Goal: Task Accomplishment & Management: Manage account settings

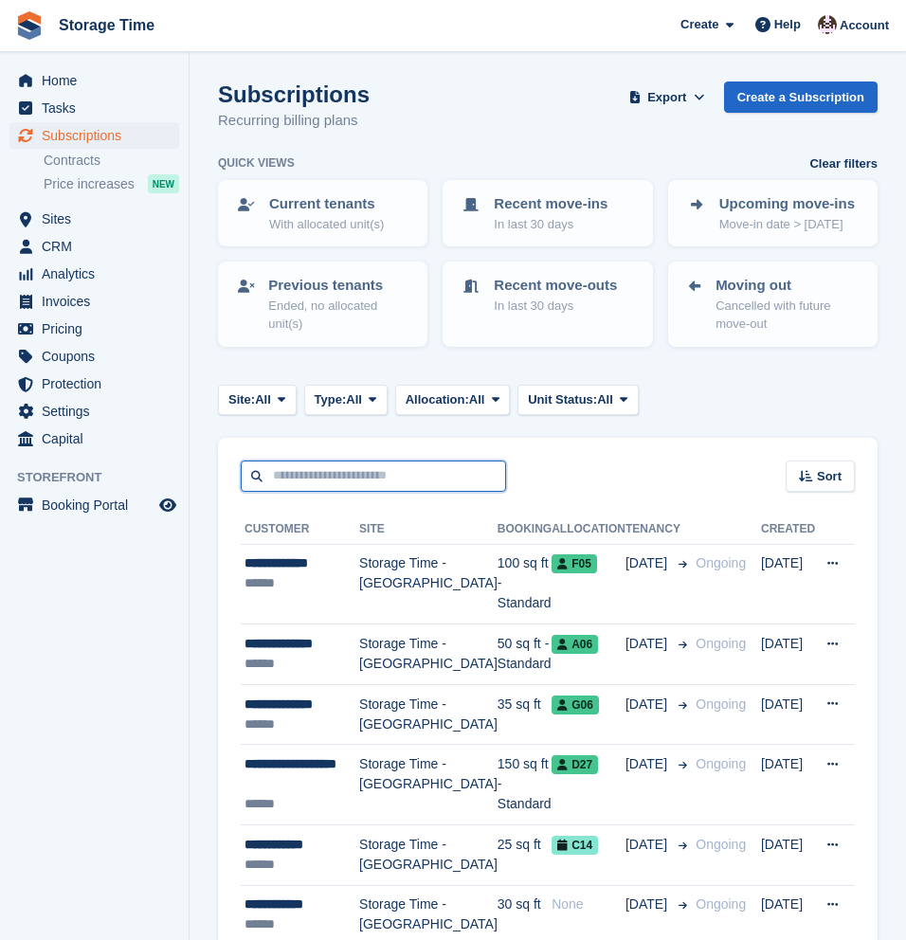
click at [299, 478] on input "text" at bounding box center [373, 476] width 265 height 31
type input "*****"
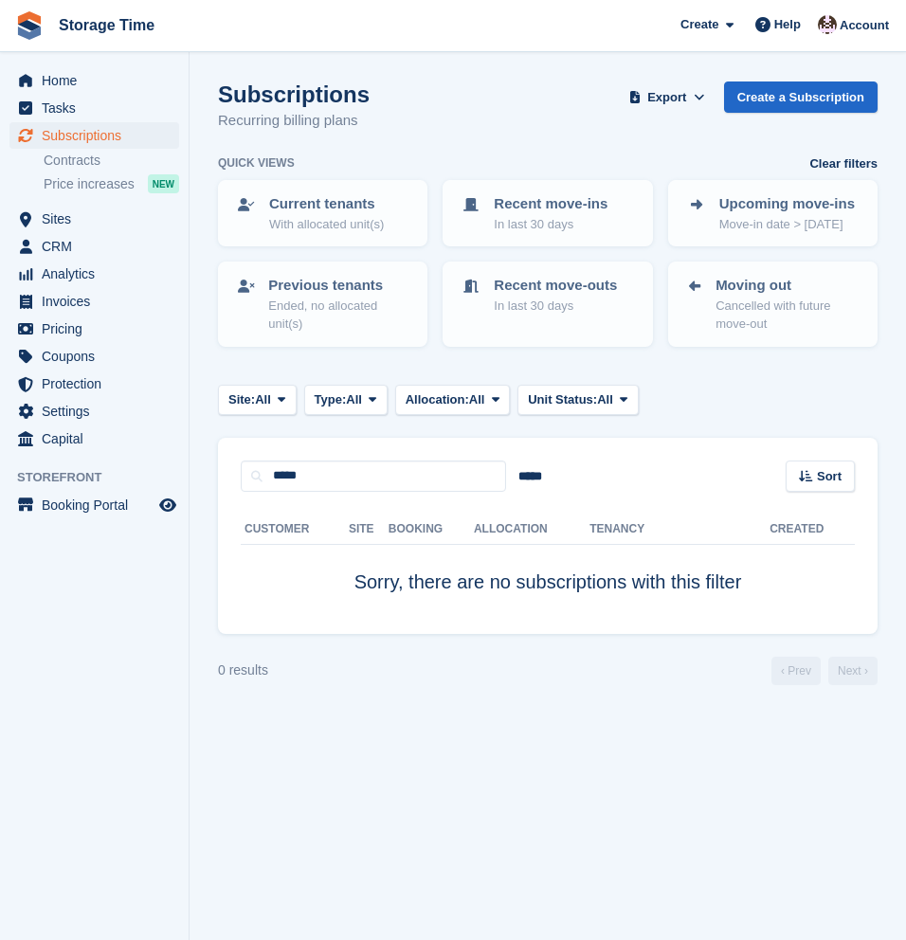
click at [339, 492] on div "Customer Site Booking Allocation Tenancy Created Sorry, there are no subscripti…" at bounding box center [547, 563] width 659 height 142
click at [337, 477] on input "*****" at bounding box center [373, 476] width 265 height 31
click at [337, 476] on input "*****" at bounding box center [373, 476] width 265 height 31
click at [98, 132] on span "Subscriptions" at bounding box center [99, 135] width 114 height 27
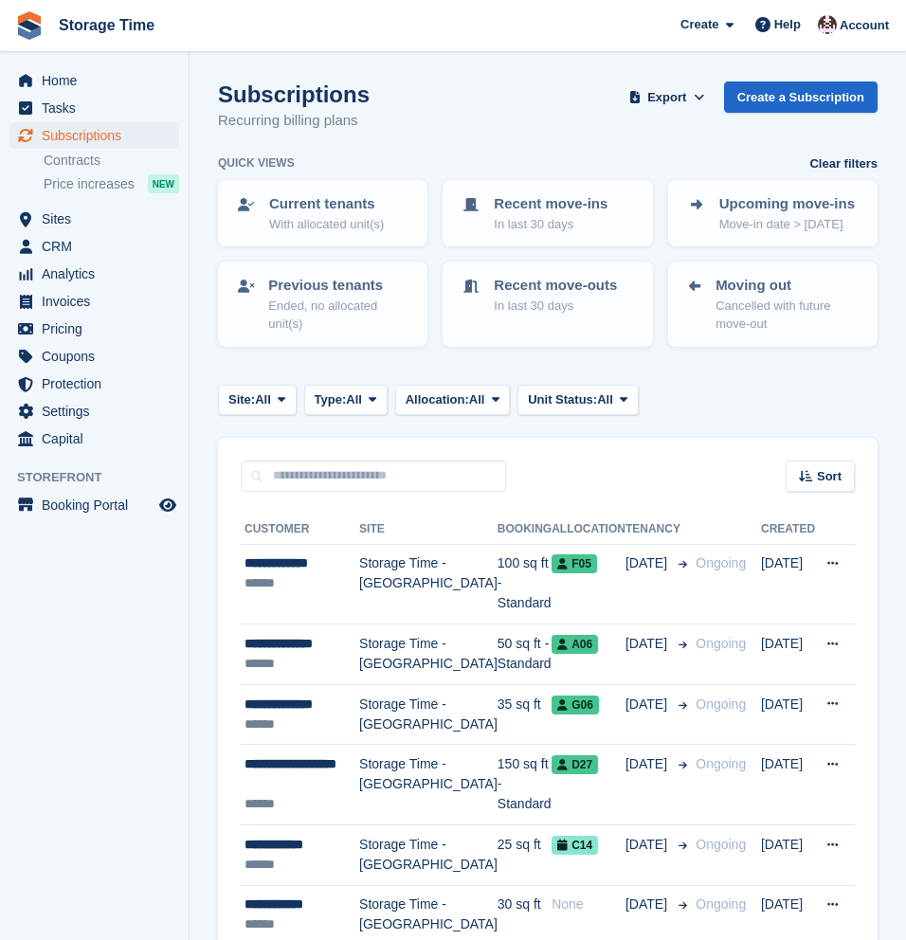
click at [779, 392] on div "Site: All All Storage Time - Stockport Storage Time - Sharston Storage Time - M…" at bounding box center [547, 400] width 659 height 31
click at [736, 385] on div "Site: All All Storage Time - Stockport Storage Time - Sharston Storage Time - M…" at bounding box center [547, 400] width 659 height 31
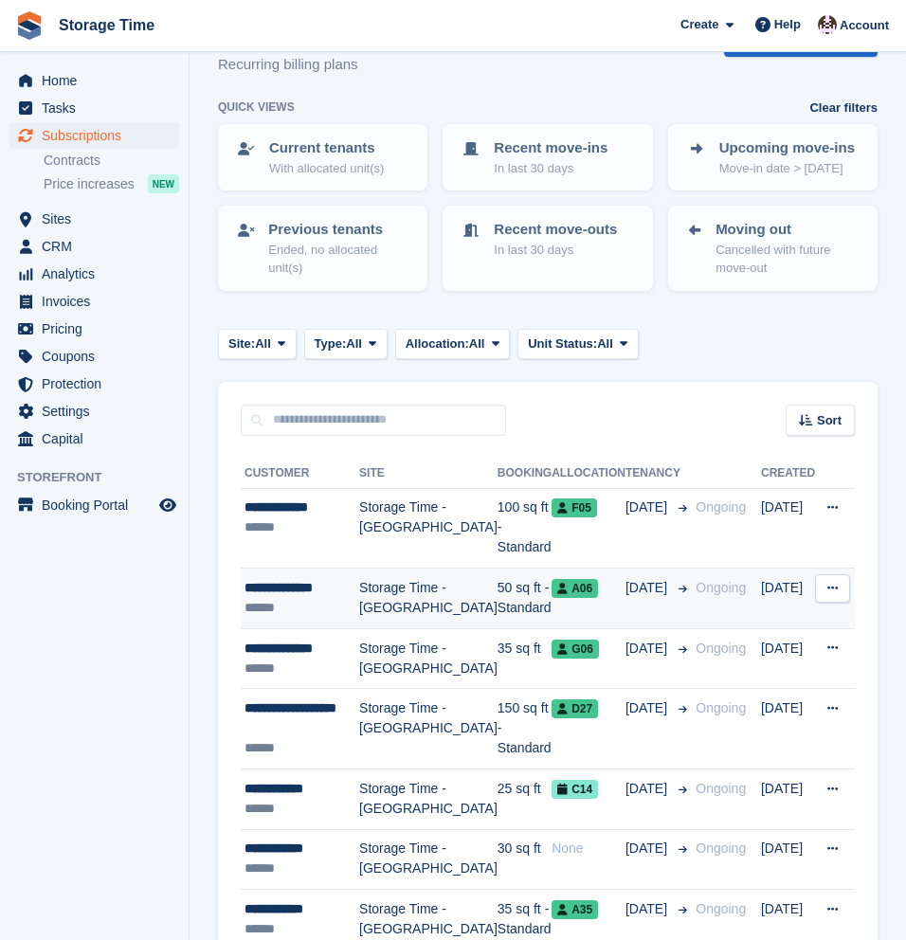
scroll to position [53, 0]
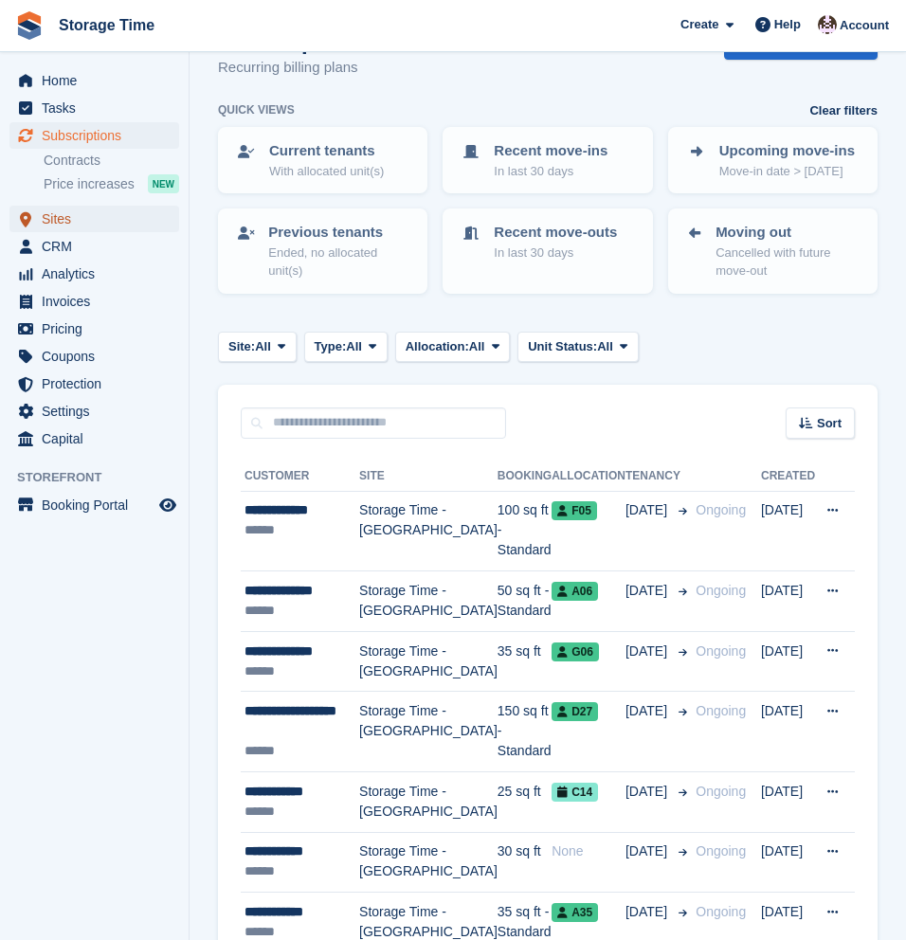
click at [59, 225] on span "Sites" at bounding box center [99, 219] width 114 height 27
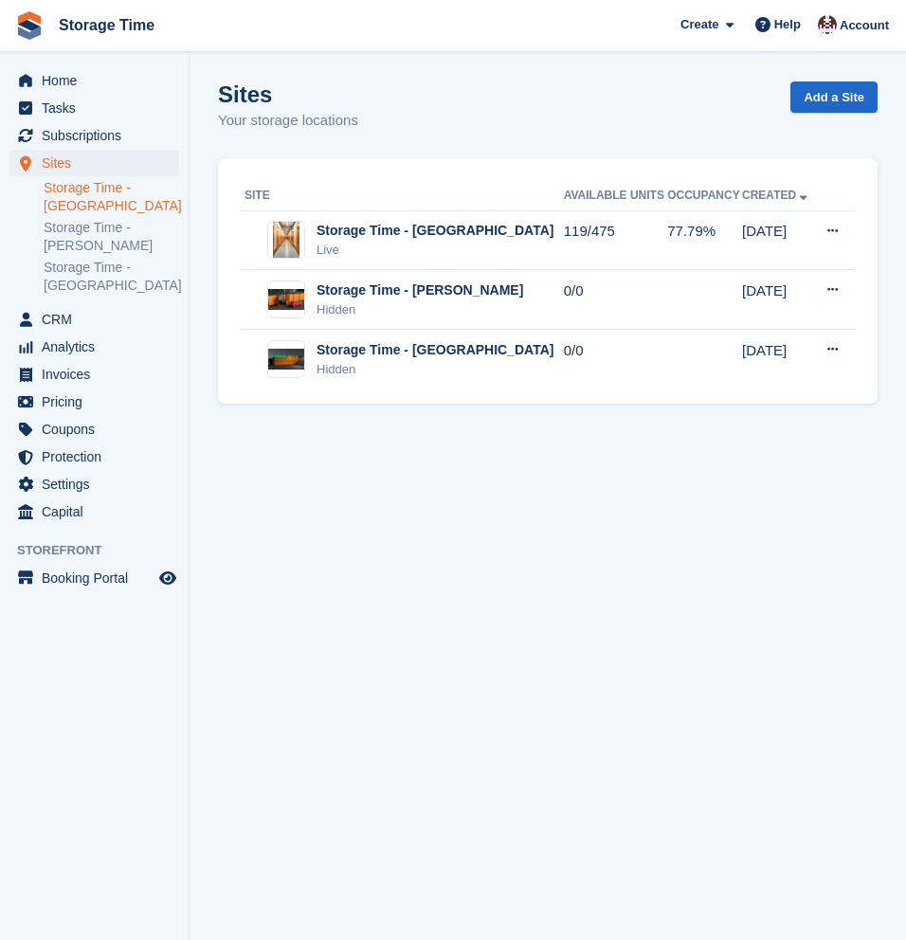
click at [71, 201] on link "Storage Time - [GEOGRAPHIC_DATA]" at bounding box center [111, 197] width 135 height 36
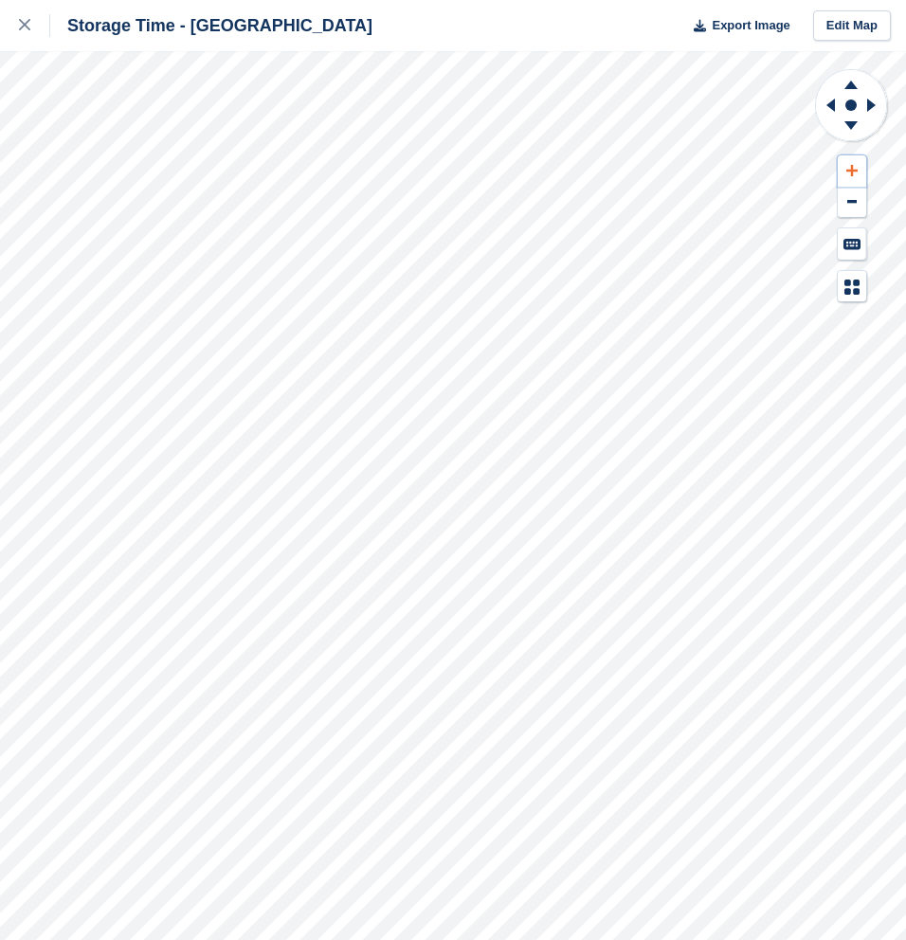
click at [848, 170] on icon at bounding box center [851, 170] width 11 height 11
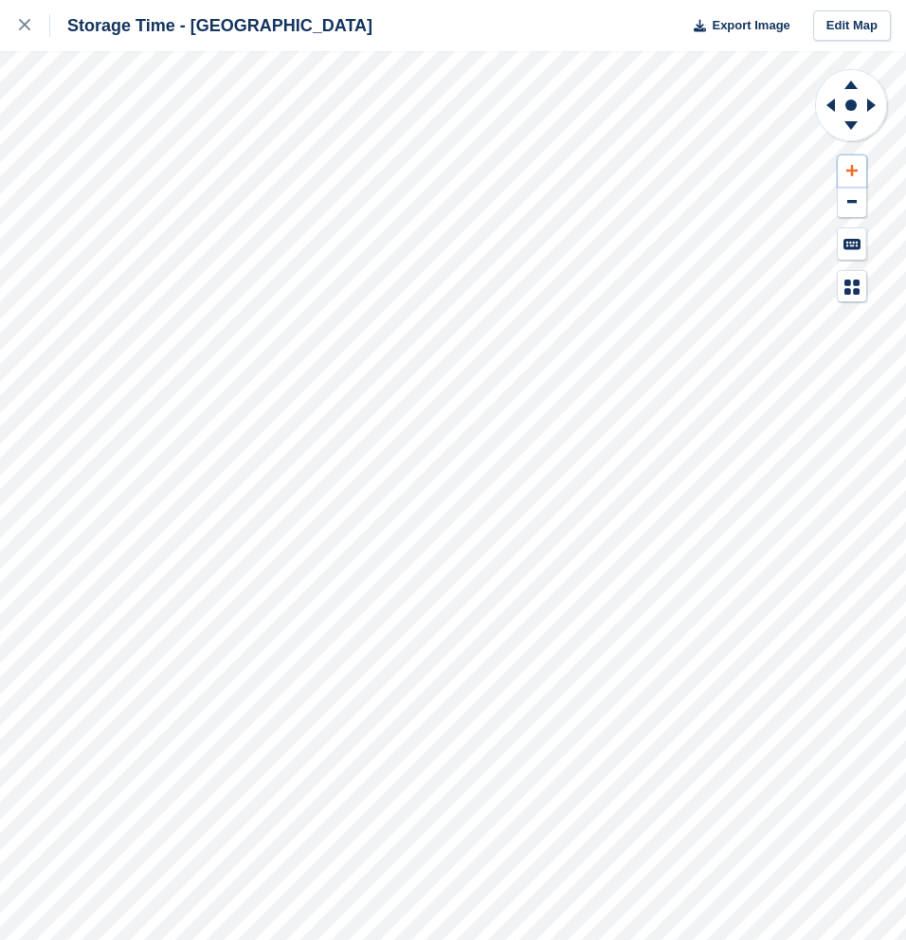
click at [848, 170] on icon at bounding box center [851, 170] width 11 height 11
click at [867, 100] on icon at bounding box center [871, 105] width 9 height 13
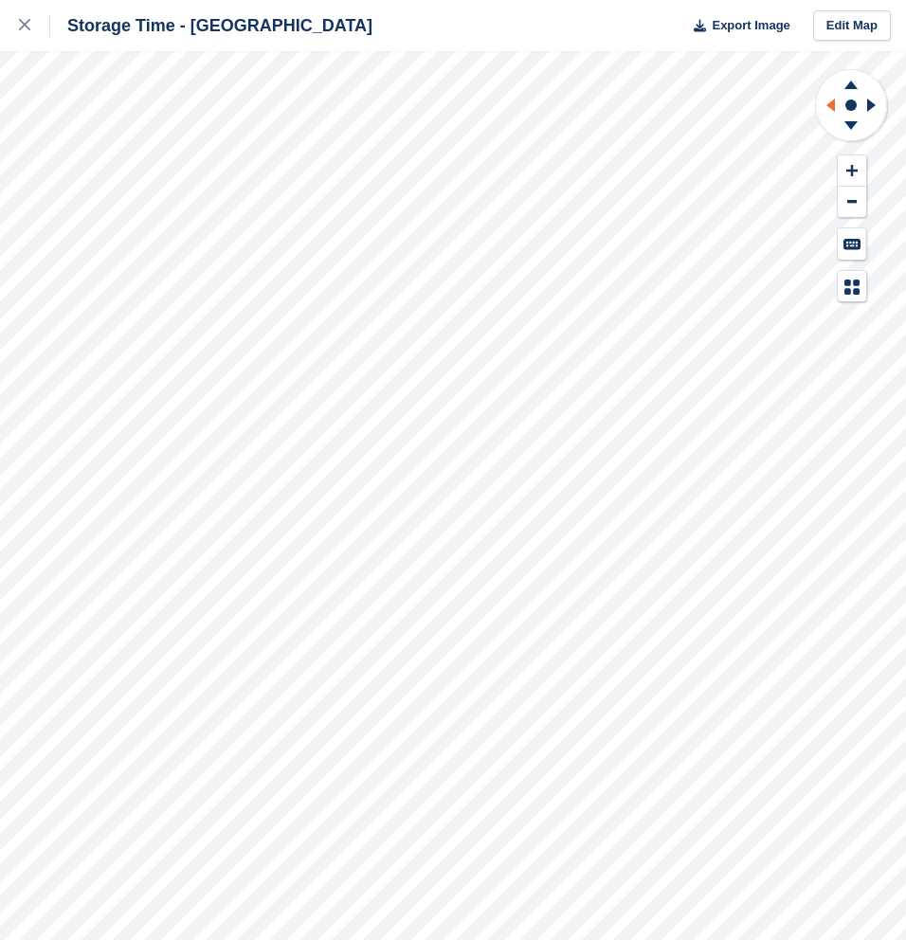
click at [833, 105] on icon at bounding box center [830, 105] width 9 height 13
click at [854, 171] on icon at bounding box center [851, 170] width 11 height 11
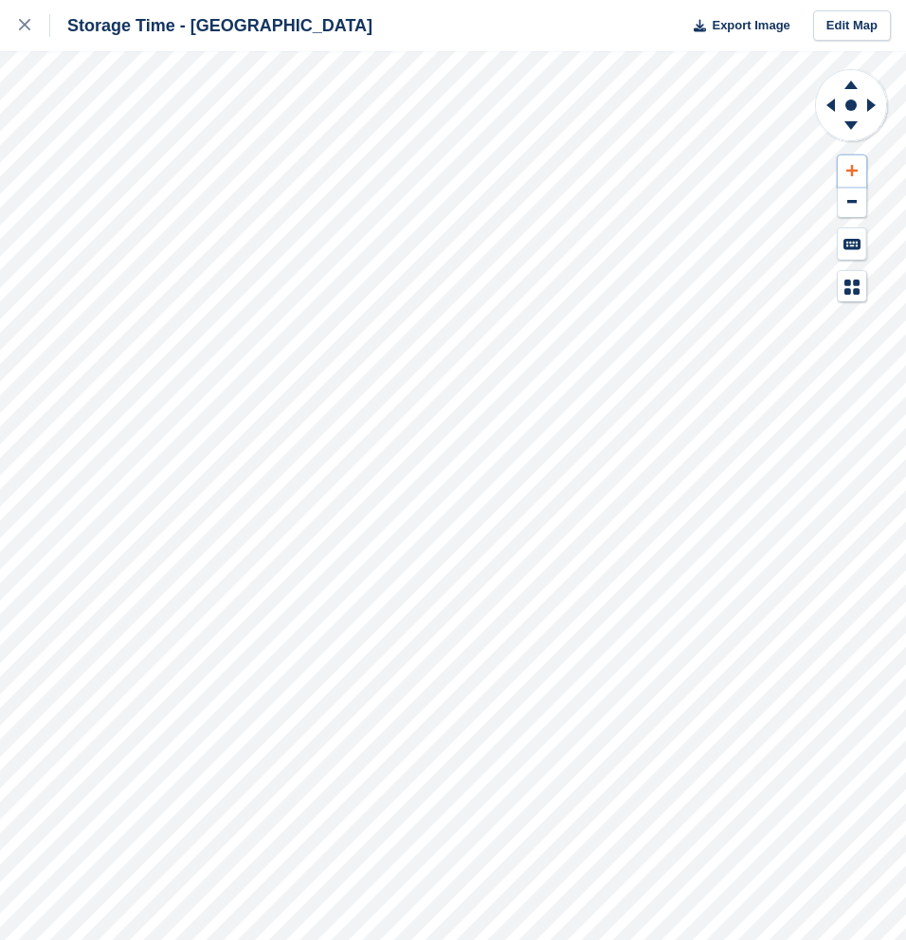
click at [854, 171] on icon at bounding box center [851, 170] width 11 height 11
click at [846, 118] on icon at bounding box center [850, 129] width 49 height 24
click at [849, 84] on icon at bounding box center [850, 85] width 13 height 9
click at [826, 102] on icon at bounding box center [828, 105] width 24 height 49
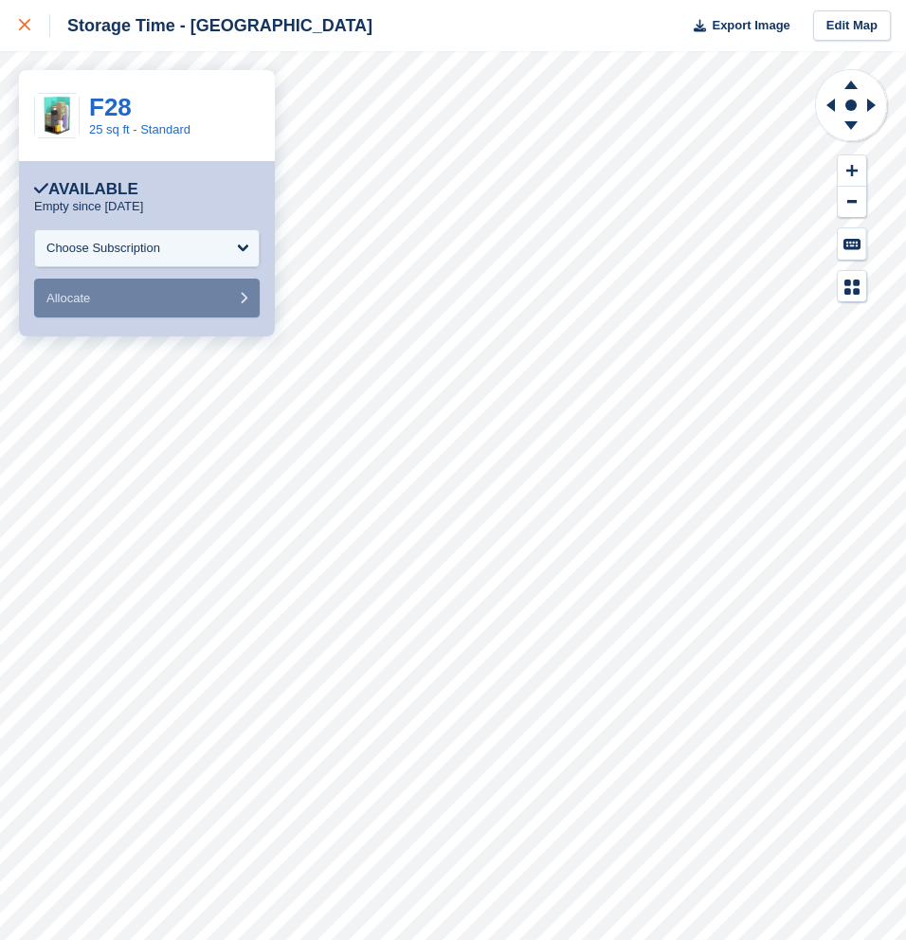
click at [25, 27] on icon at bounding box center [24, 24] width 11 height 11
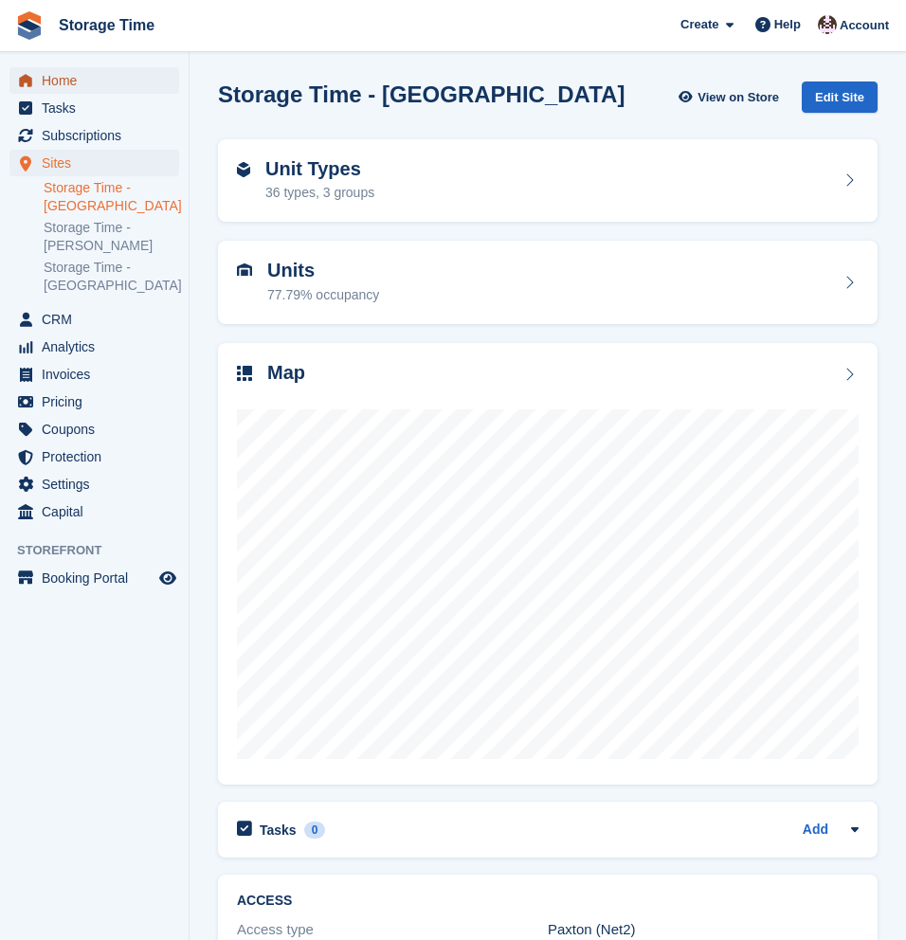
click at [67, 80] on span "Home" at bounding box center [99, 80] width 114 height 27
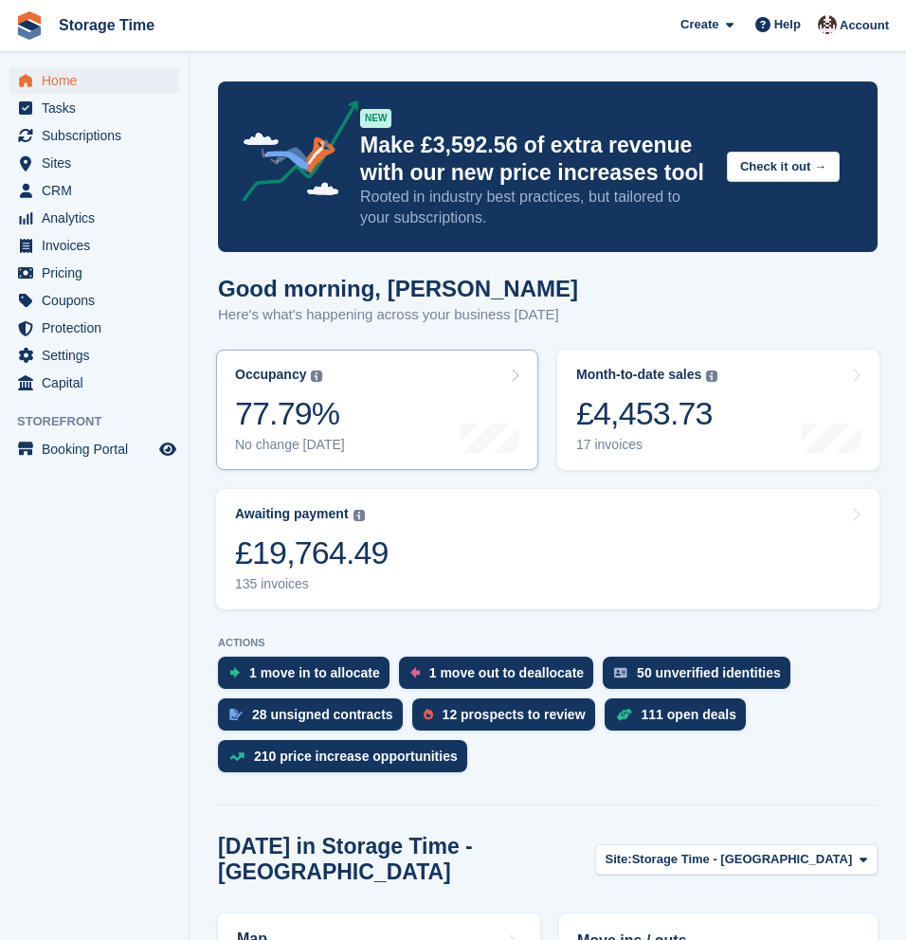
click at [342, 400] on link "Occupancy The percentage of all currently allocated units in terms of area. Inc…" at bounding box center [377, 410] width 322 height 120
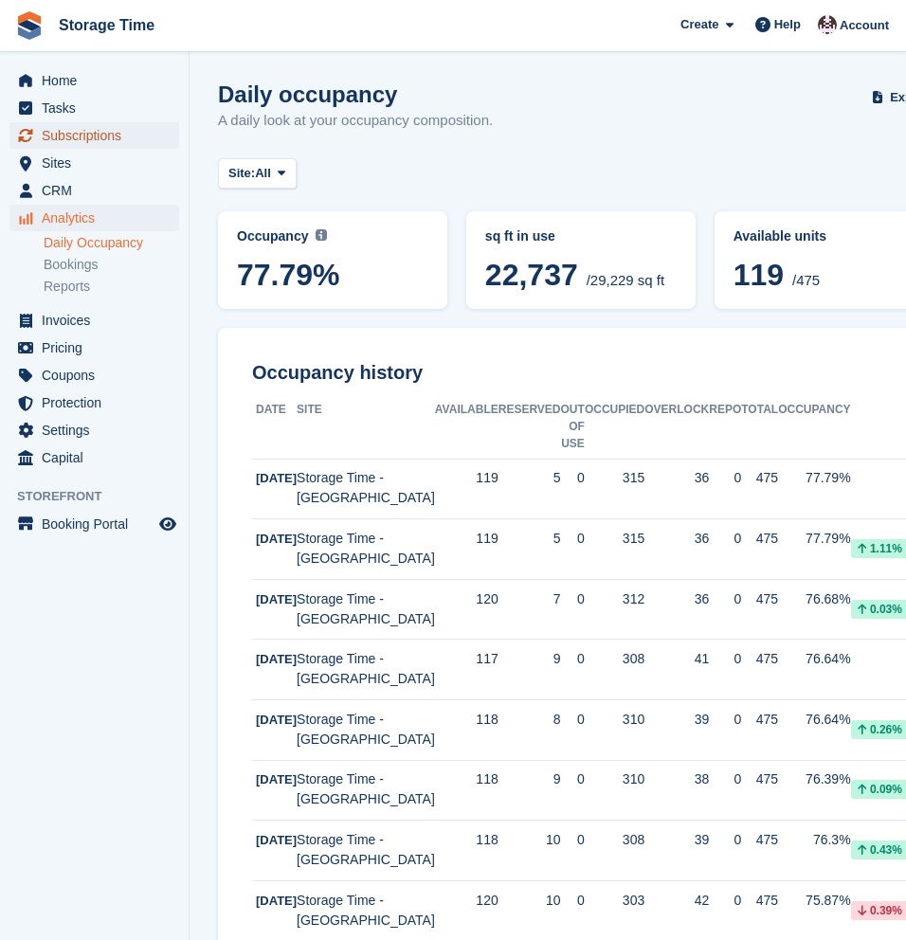
click at [73, 136] on span "Subscriptions" at bounding box center [99, 135] width 114 height 27
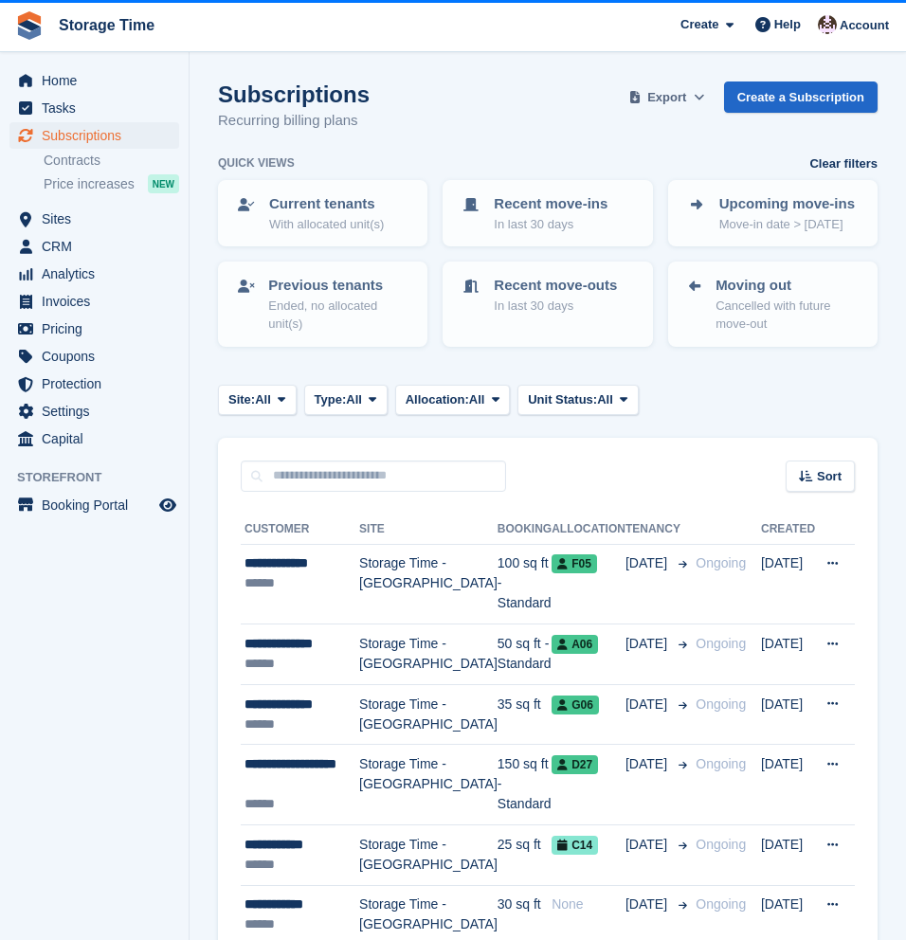
click at [664, 101] on span "Export" at bounding box center [666, 97] width 39 height 19
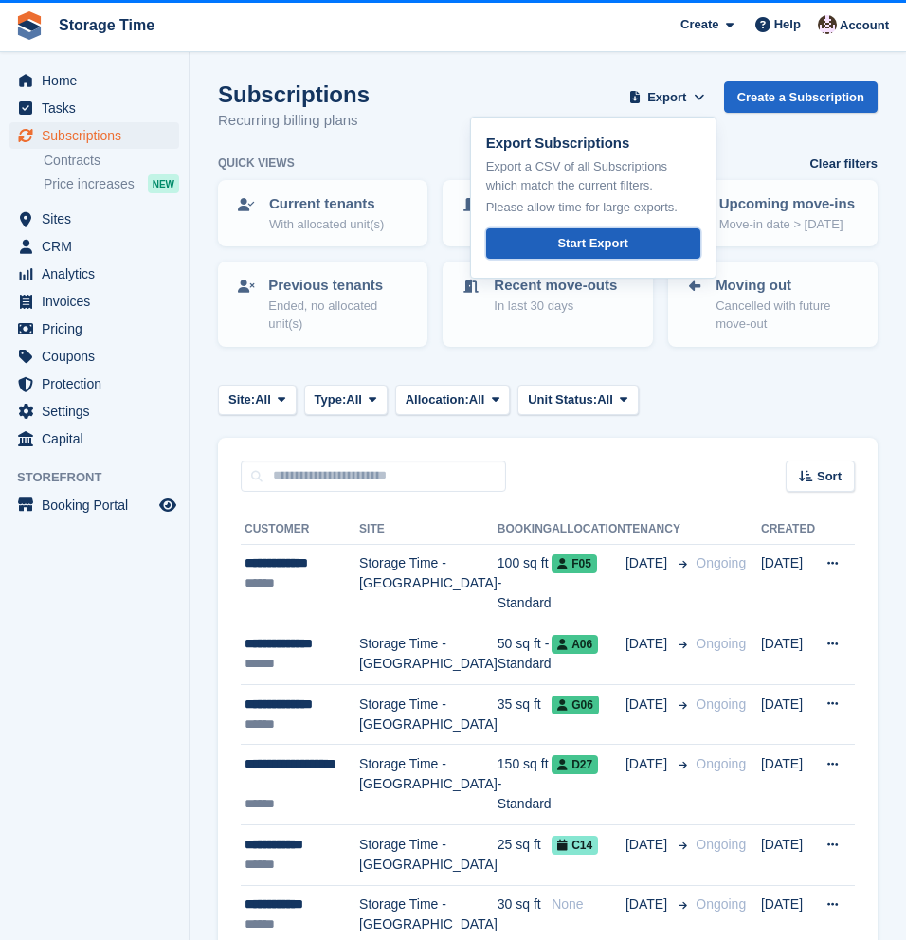
click at [613, 241] on div "Start Export" at bounding box center [592, 243] width 70 height 19
click at [80, 303] on span "Invoices" at bounding box center [99, 301] width 114 height 27
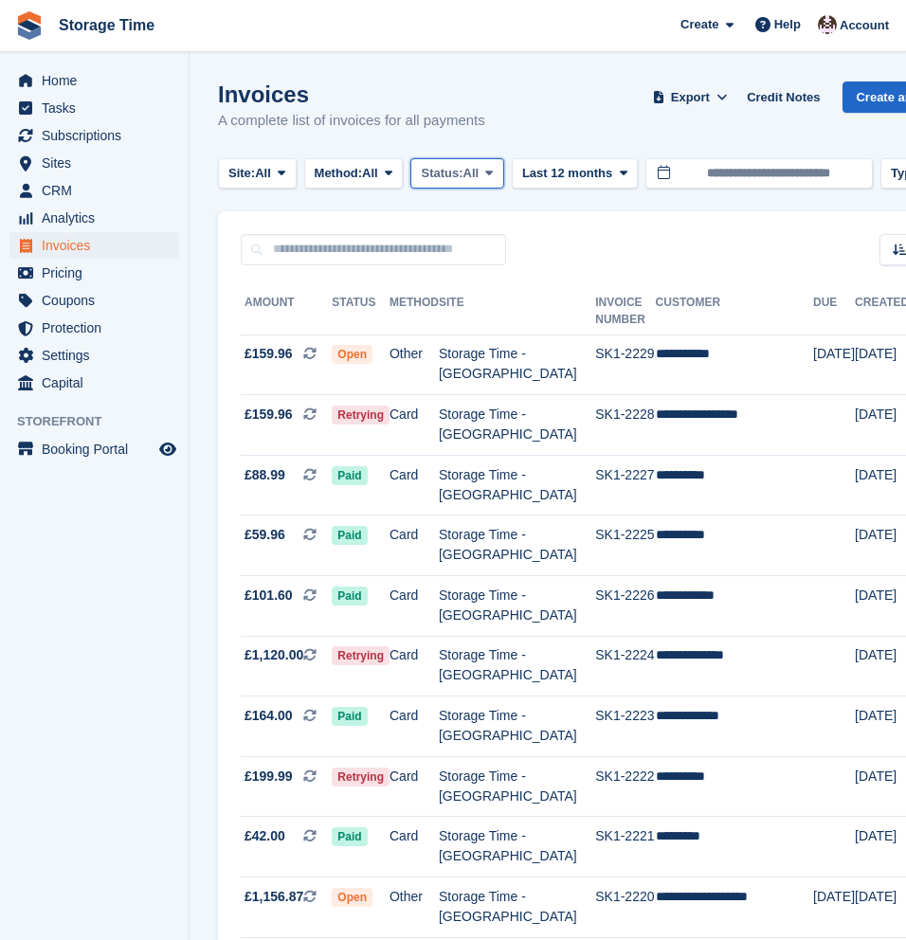
click at [493, 170] on icon at bounding box center [489, 173] width 8 height 12
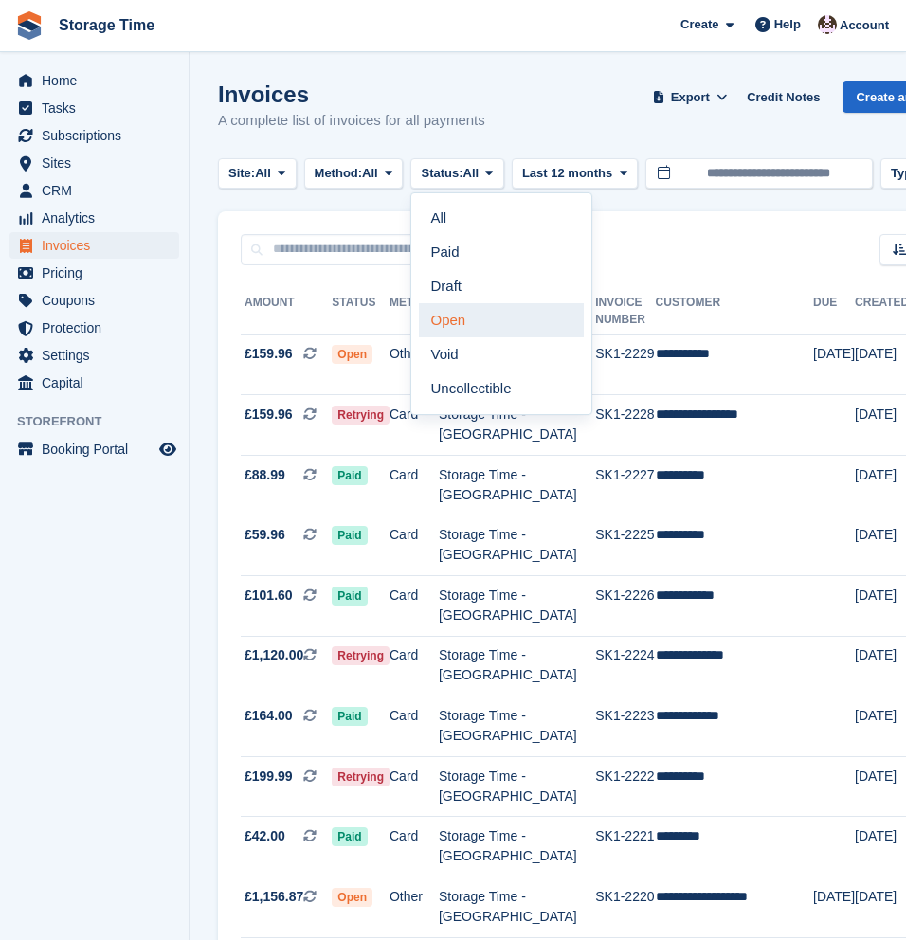
click at [544, 325] on link "Open" at bounding box center [501, 320] width 165 height 34
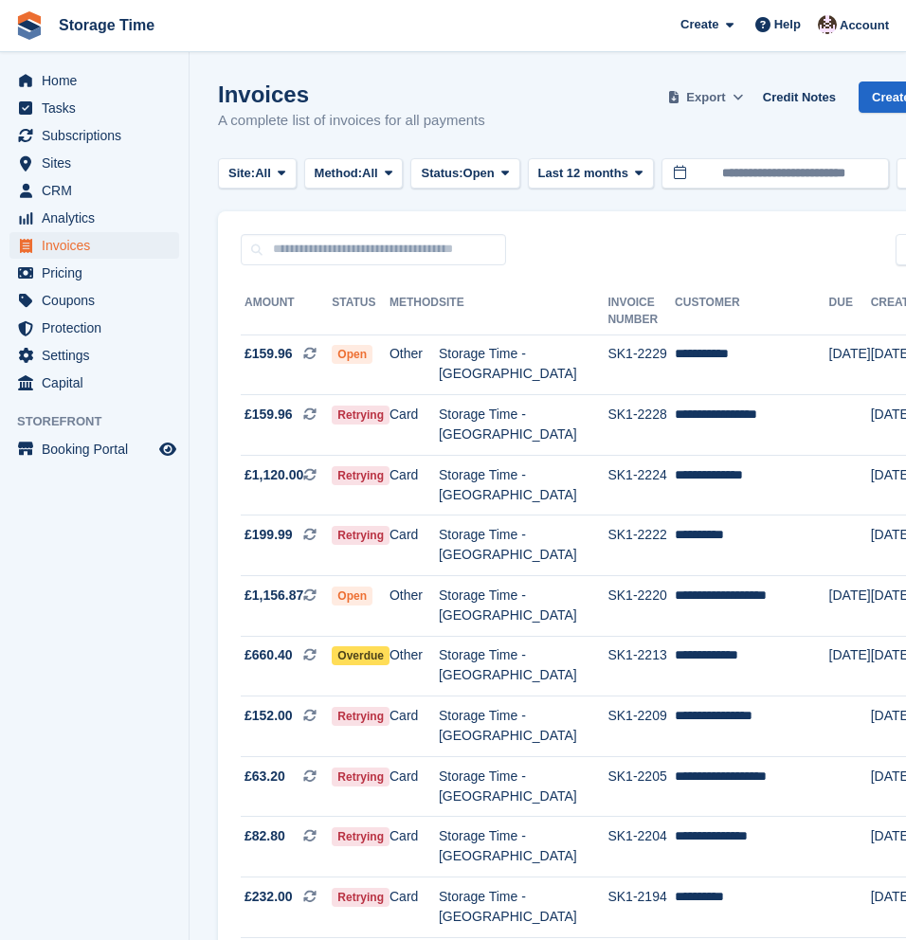
click at [719, 97] on span "Export" at bounding box center [705, 97] width 39 height 19
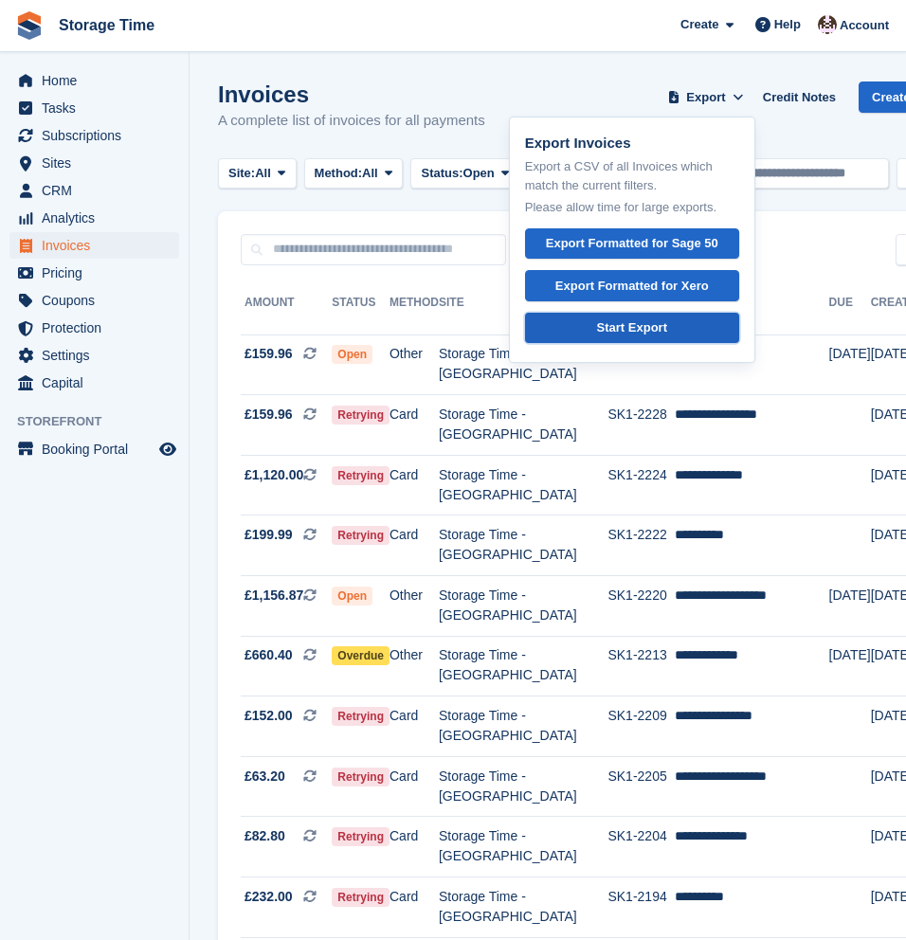
click at [667, 336] on div "Start Export" at bounding box center [632, 327] width 70 height 19
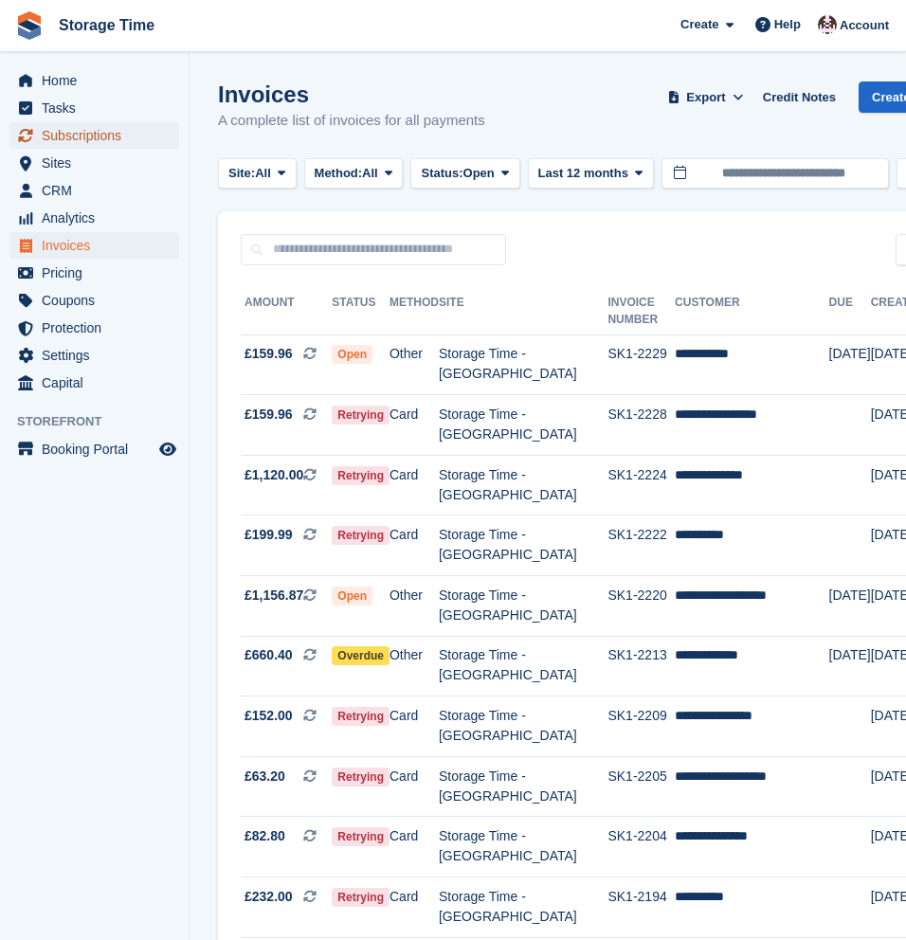
click at [68, 137] on span "Subscriptions" at bounding box center [99, 135] width 114 height 27
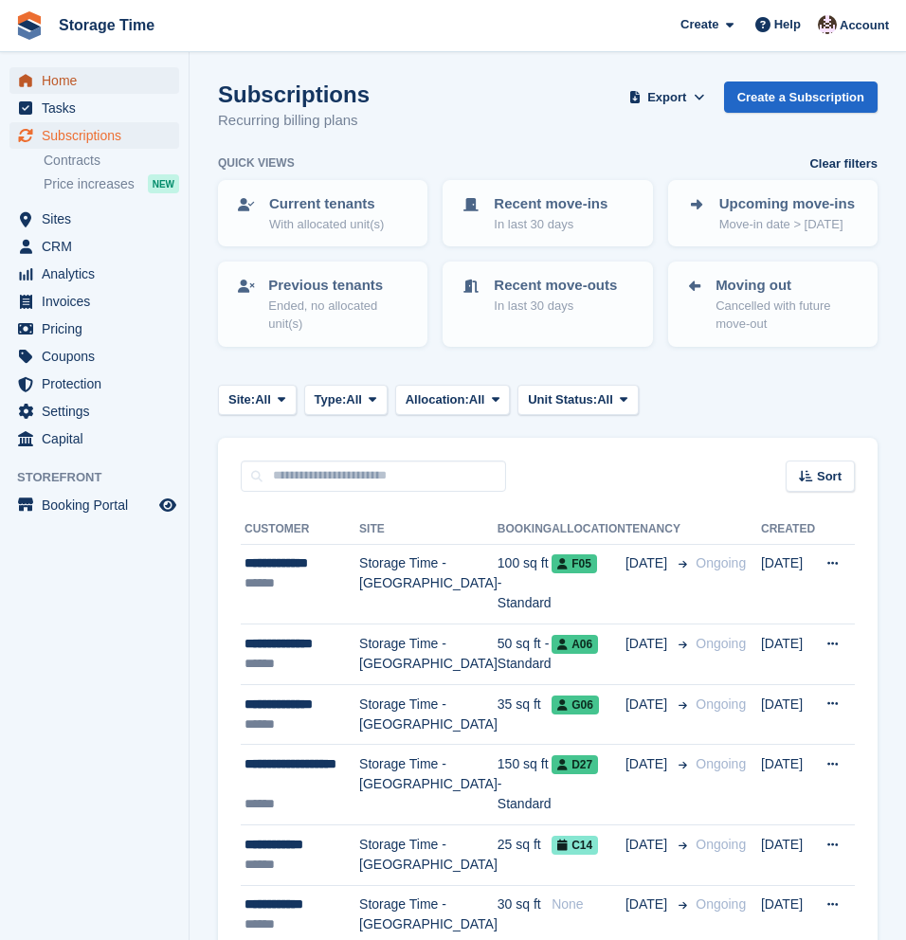
click at [63, 82] on span "Home" at bounding box center [99, 80] width 114 height 27
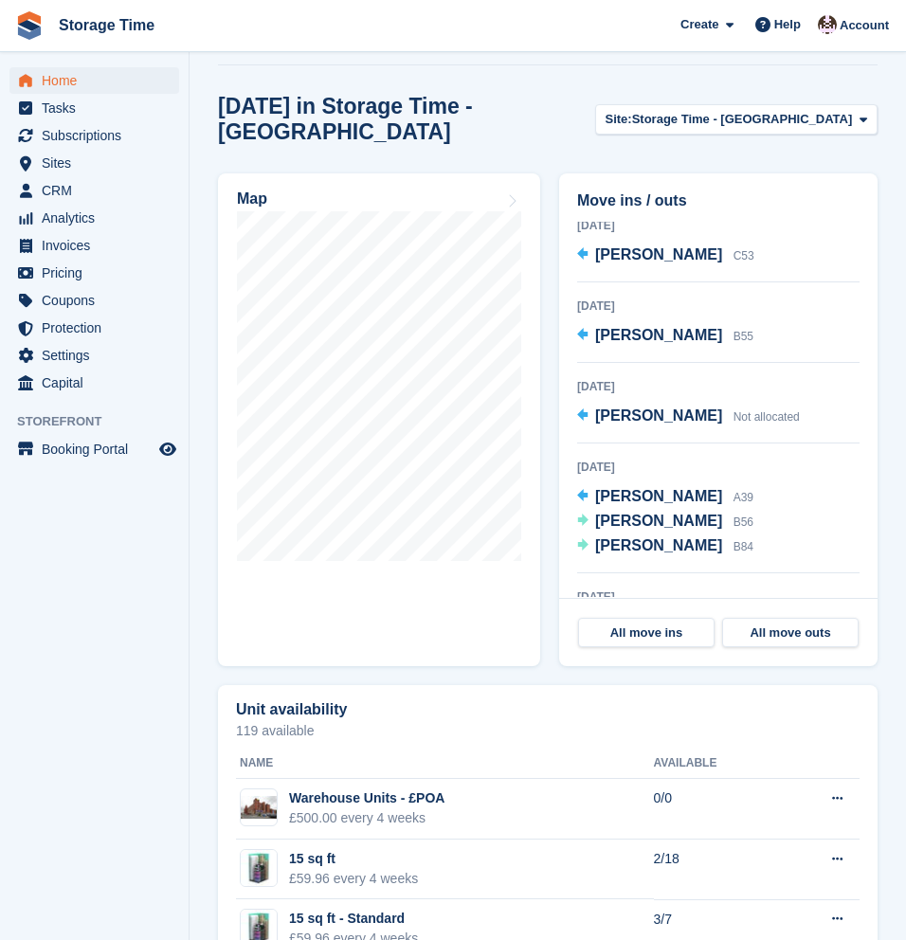
scroll to position [615, 0]
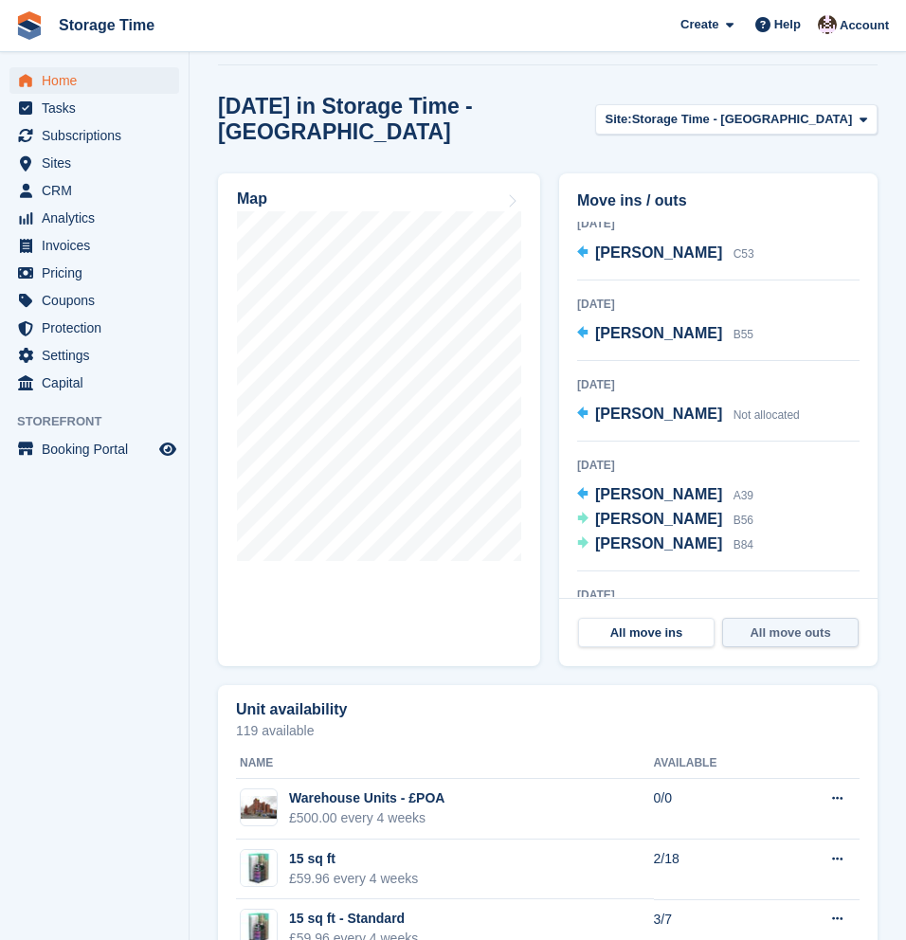
click at [794, 624] on link "All move outs" at bounding box center [790, 633] width 136 height 30
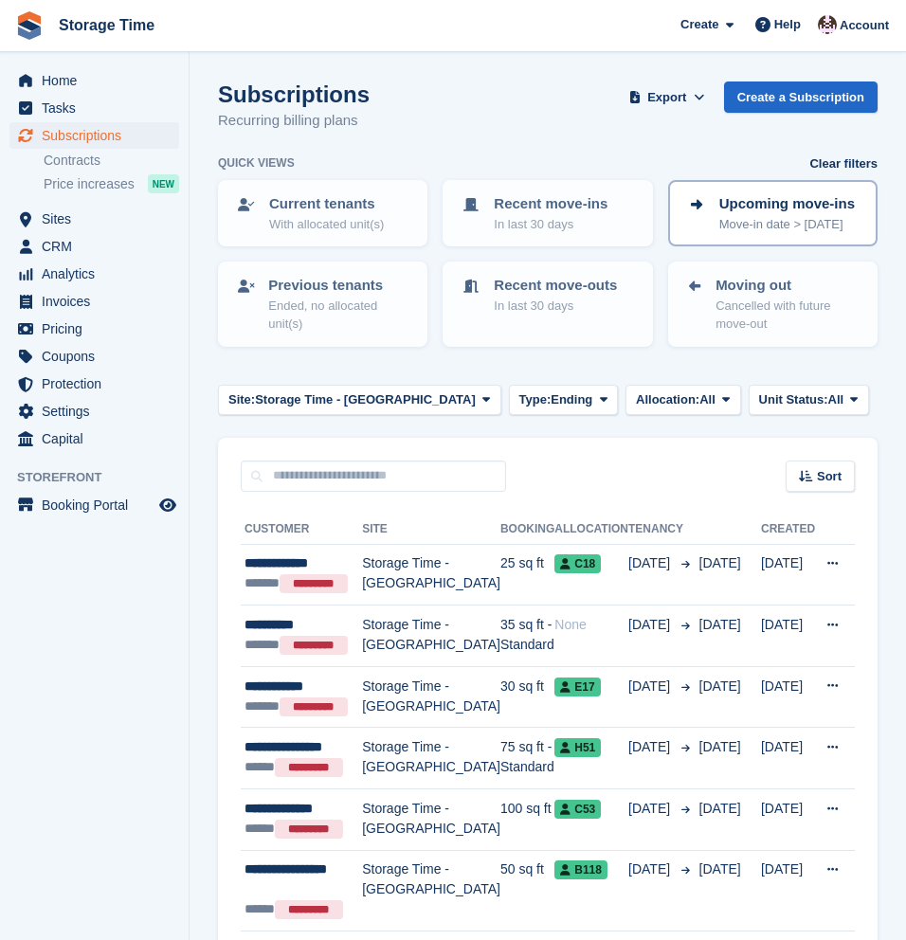
click at [803, 232] on p "Move-in date > [DATE]" at bounding box center [786, 224] width 135 height 19
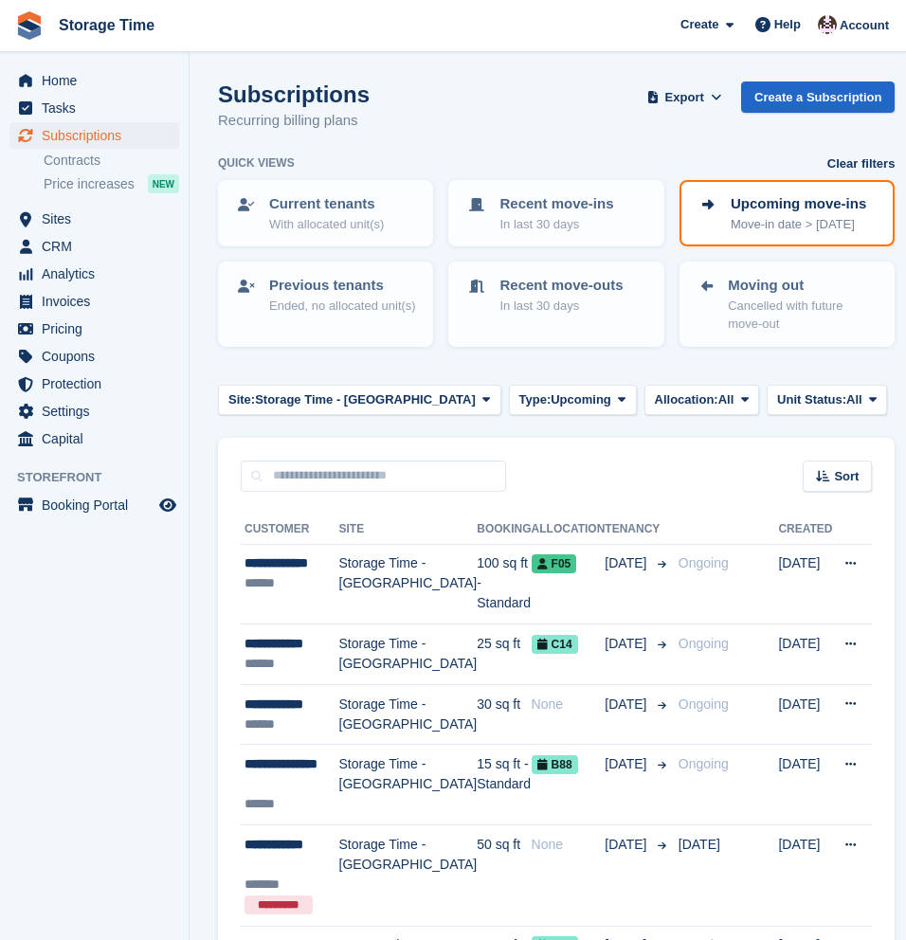
scroll to position [1, 0]
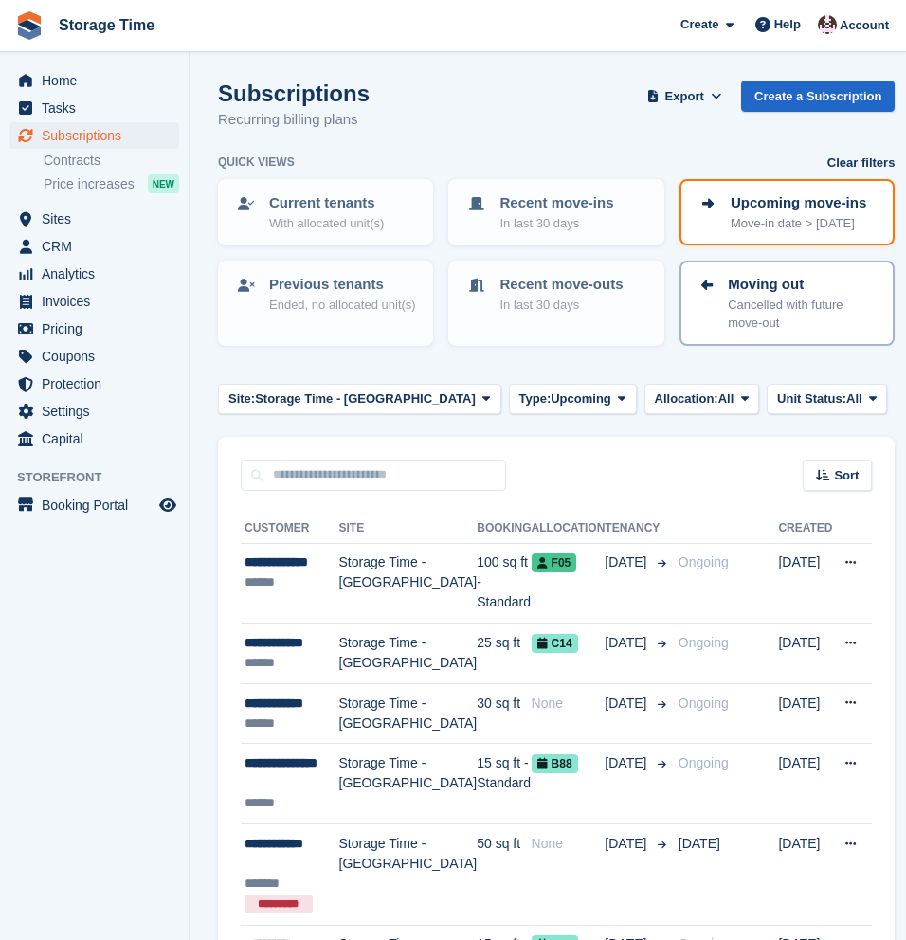
click at [728, 327] on p "Cancelled with future move-out" at bounding box center [803, 314] width 150 height 37
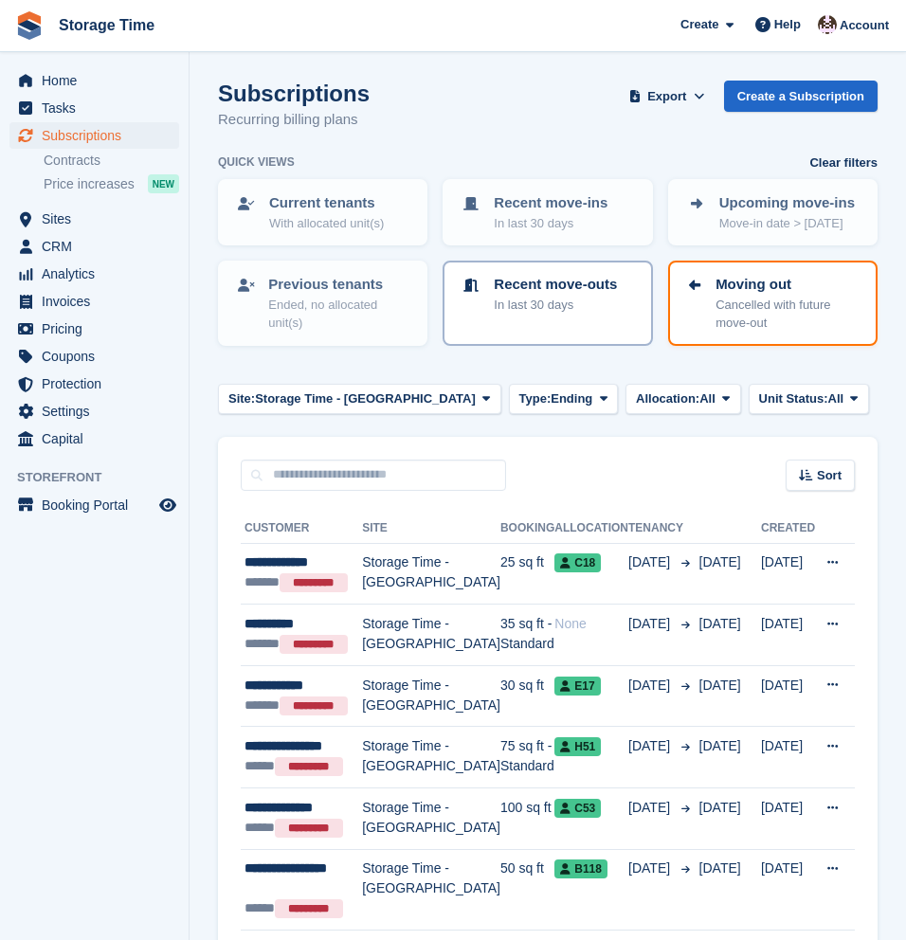
click at [586, 329] on div "Recent move-outs In last 30 days" at bounding box center [547, 303] width 209 height 85
click at [304, 316] on p "Ended, no allocated unit(s)" at bounding box center [339, 314] width 142 height 37
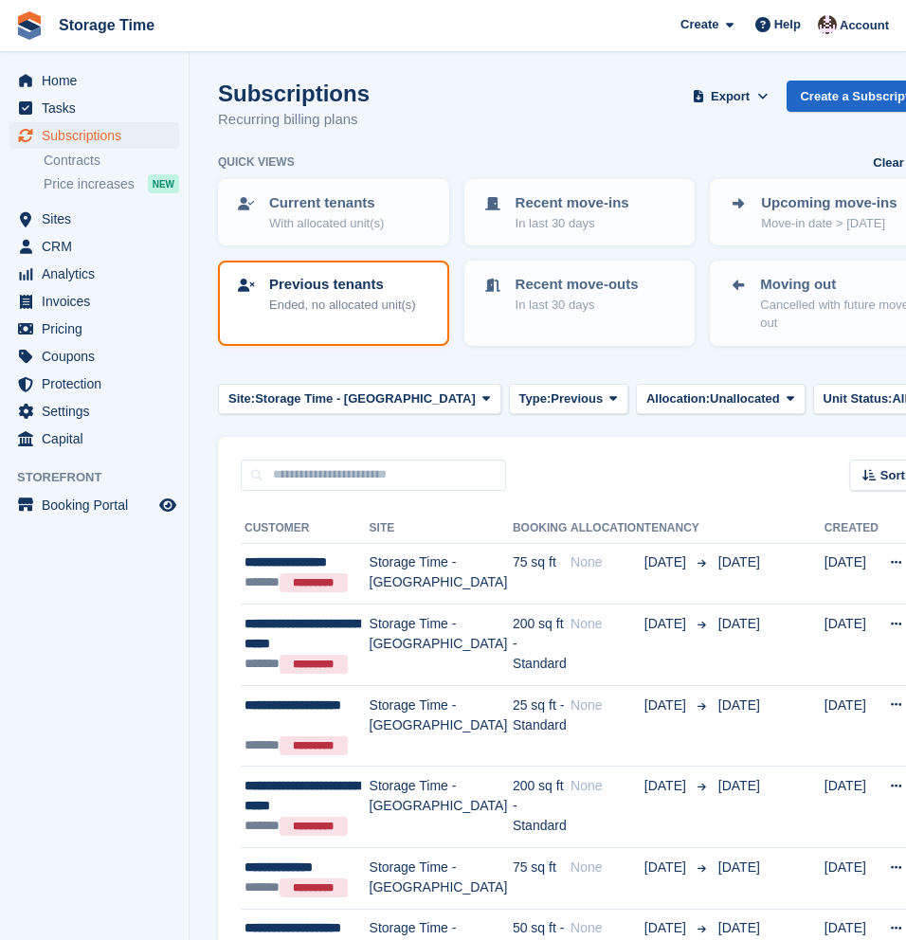
click at [644, 461] on div "Sort Sort by Customer name Date created Move in date Move out date Created (old…" at bounding box center [579, 464] width 723 height 54
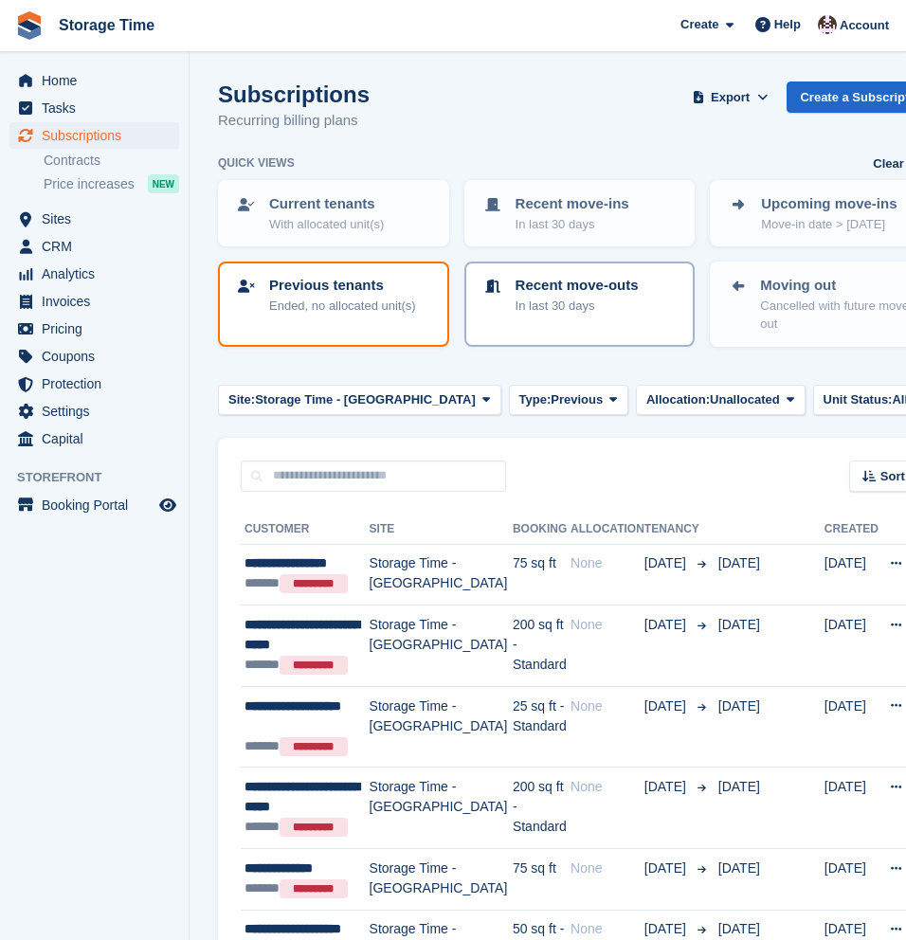
click at [533, 302] on p "In last 30 days" at bounding box center [576, 306] width 123 height 19
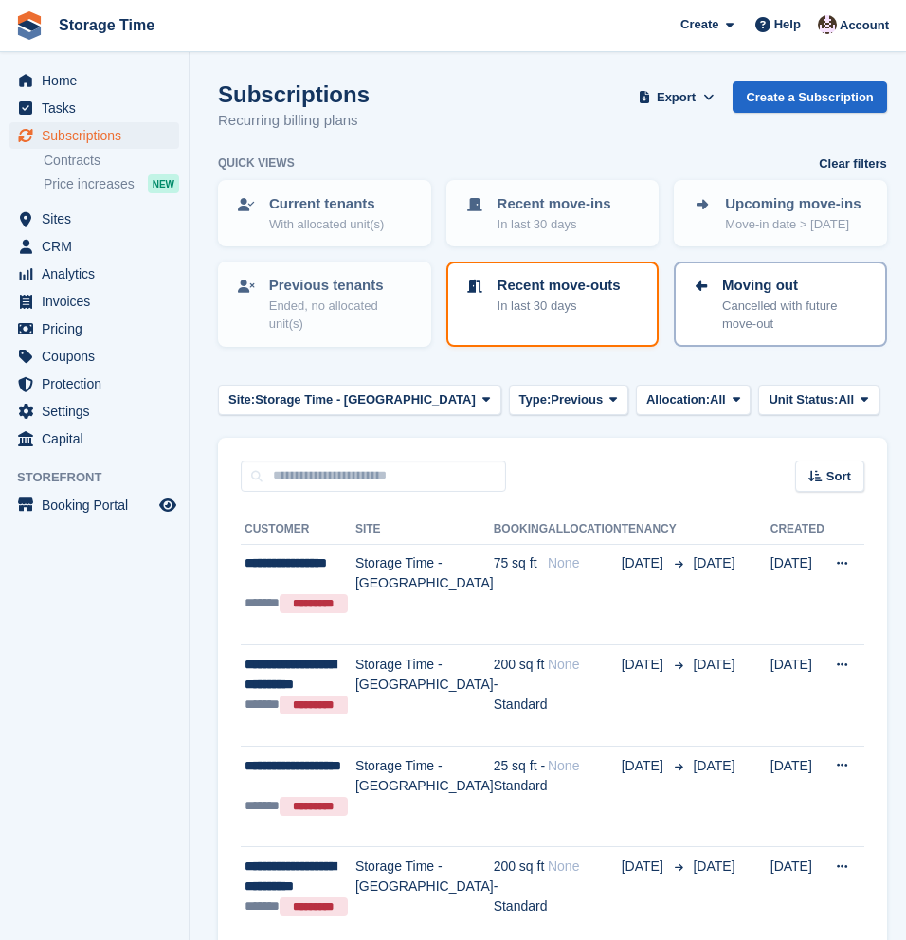
click at [722, 322] on p "Cancelled with future move-out" at bounding box center [796, 315] width 148 height 37
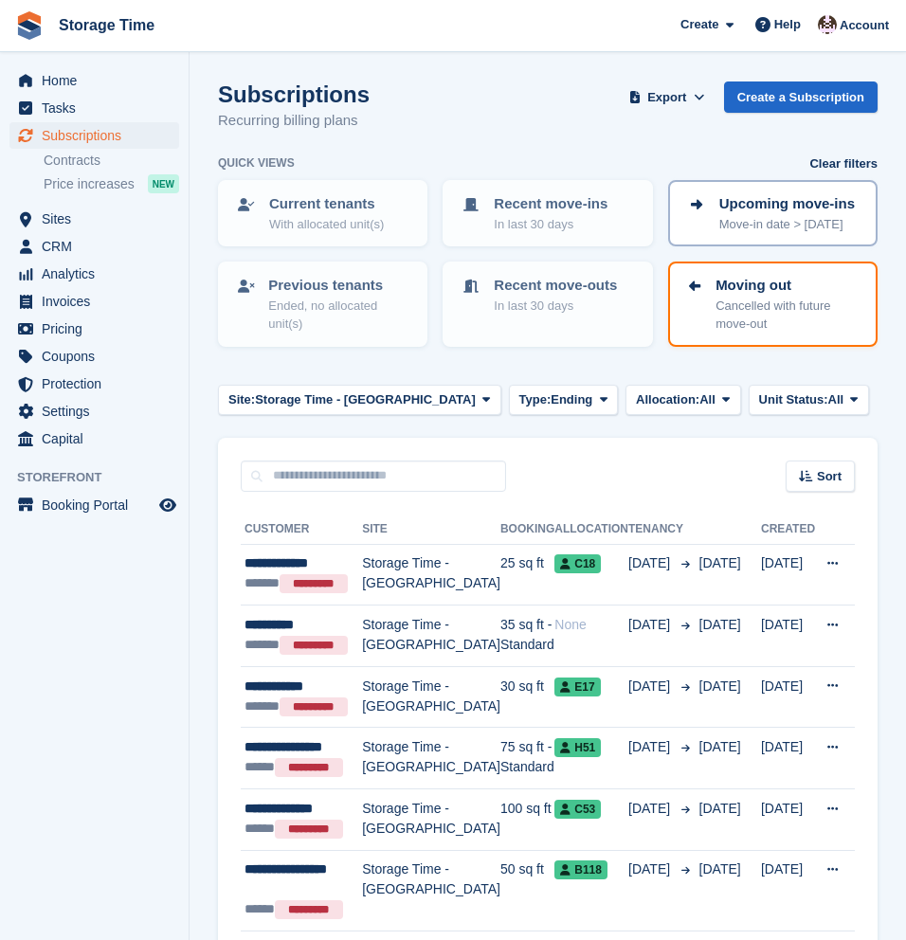
click at [719, 227] on p "Move-in date > [DATE]" at bounding box center [786, 224] width 135 height 19
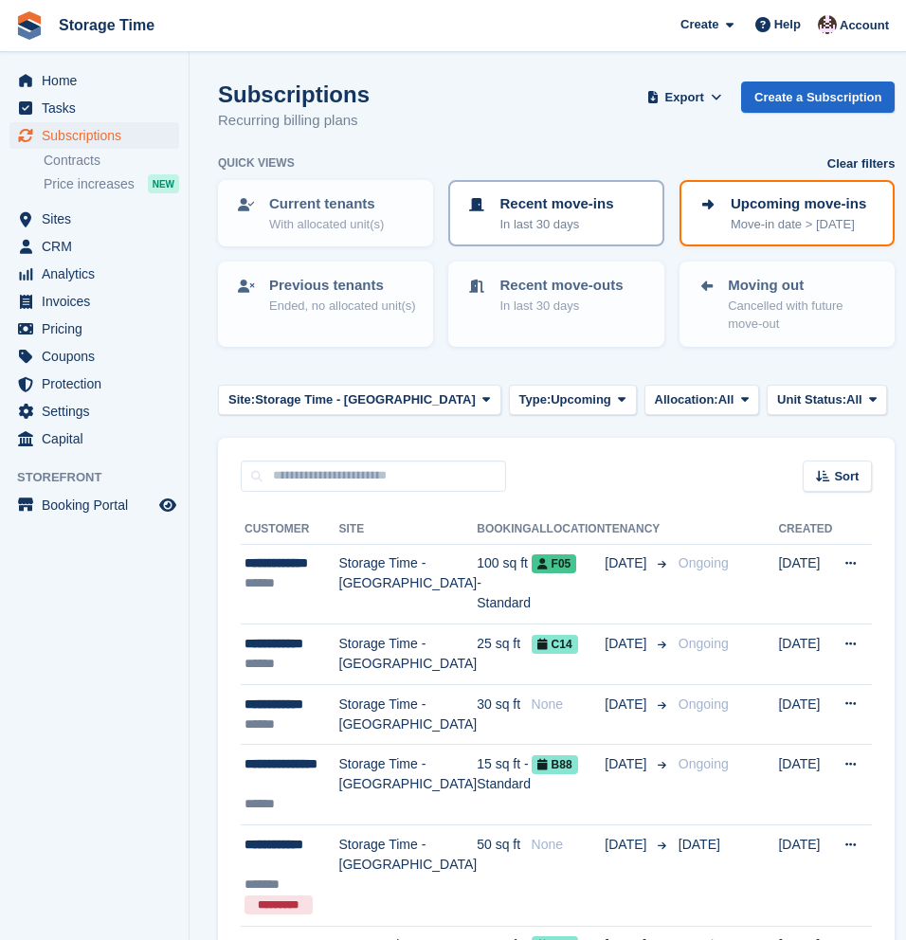
click at [586, 220] on p "In last 30 days" at bounding box center [556, 224] width 114 height 19
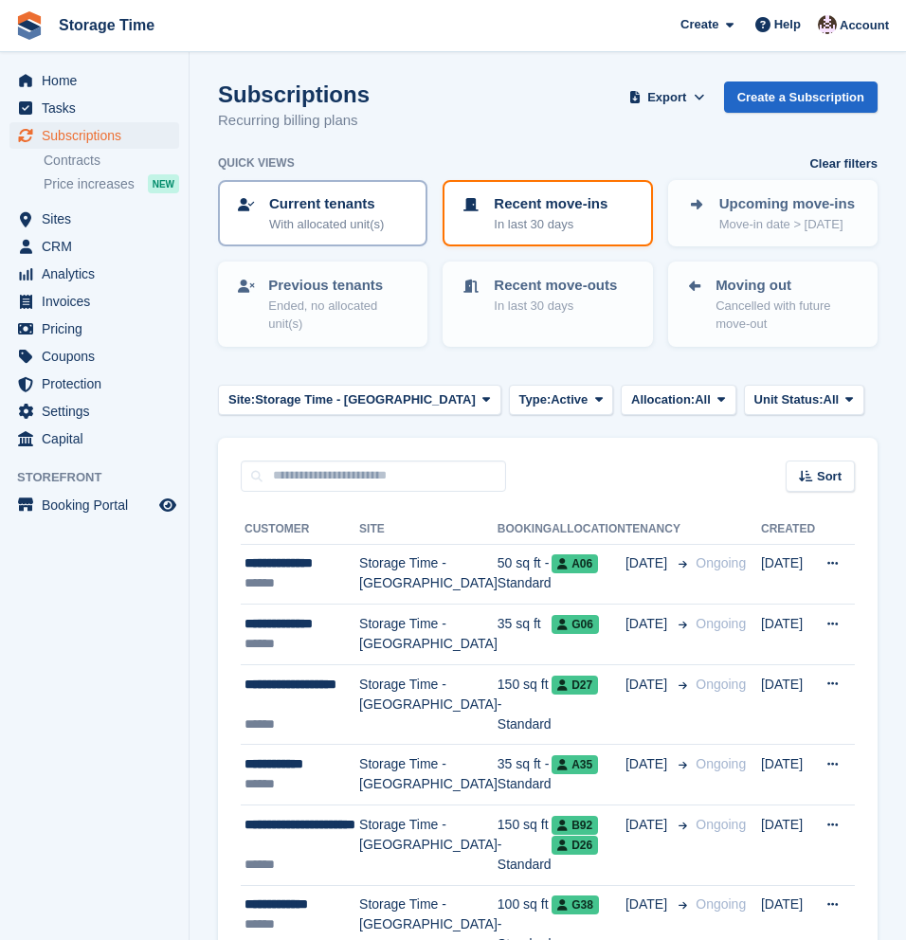
click at [393, 227] on div "Current tenants With allocated unit(s)" at bounding box center [322, 213] width 175 height 40
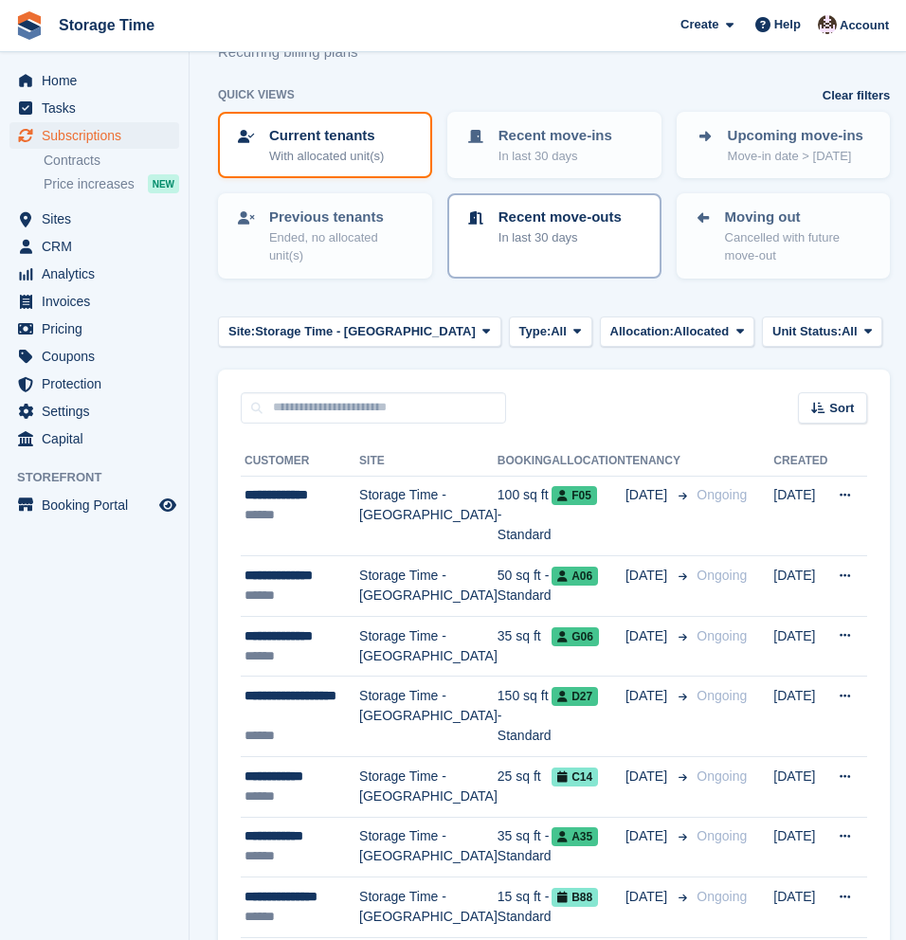
scroll to position [57, 0]
